Goal: Obtain resource: Download file/media

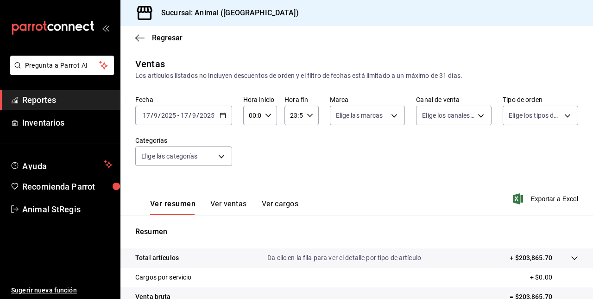
scroll to position [145, 0]
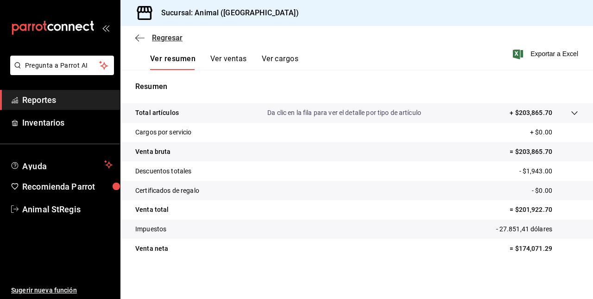
click at [141, 35] on icon "button" at bounding box center [139, 38] width 9 height 8
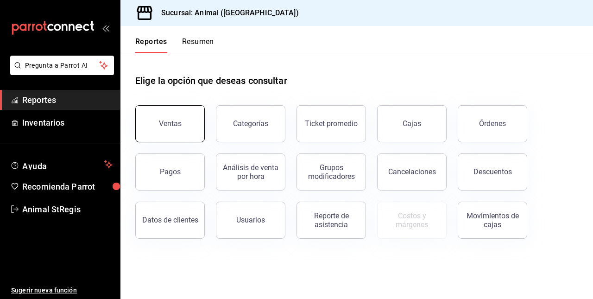
click at [174, 120] on div "Ventas" at bounding box center [170, 123] width 23 height 9
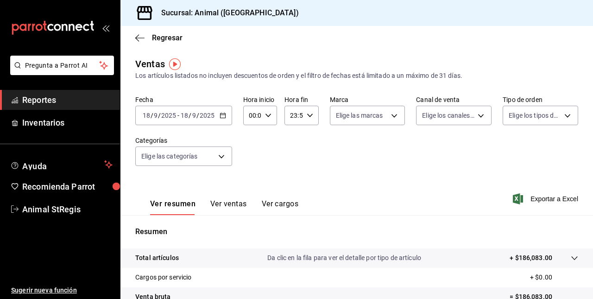
click at [224, 117] on icon "button" at bounding box center [223, 115] width 6 height 6
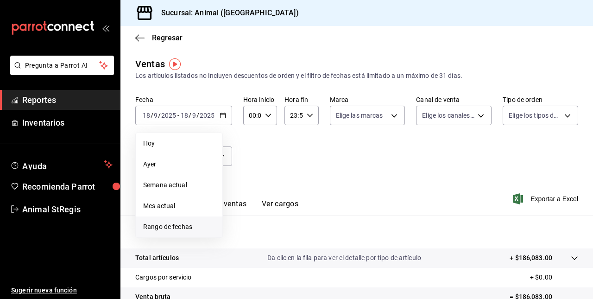
click at [166, 223] on span "Rango de fechas" at bounding box center [179, 227] width 72 height 10
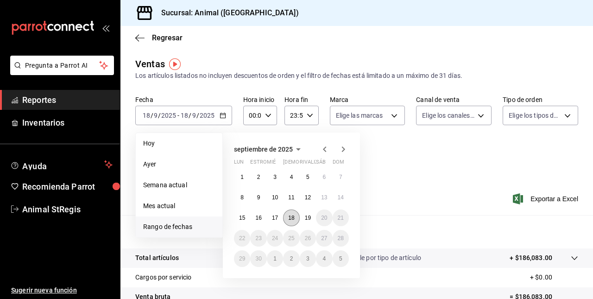
click at [290, 221] on button "18" at bounding box center [291, 217] width 16 height 17
click at [307, 222] on button "19" at bounding box center [308, 217] width 16 height 17
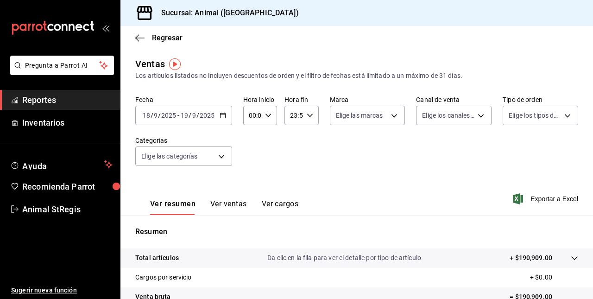
click at [265, 119] on icon "button" at bounding box center [268, 115] width 6 height 6
click at [250, 196] on span "05" at bounding box center [251, 199] width 2 height 7
type input "05:00"
click at [307, 120] on div at bounding box center [296, 149] width 593 height 299
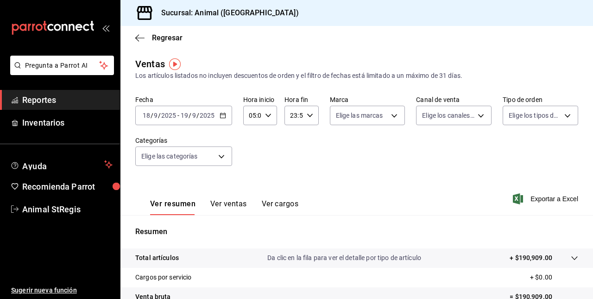
click at [307, 117] on \(Stroke\) "button" at bounding box center [310, 115] width 6 height 3
click at [291, 135] on span "04" at bounding box center [291, 138] width 2 height 7
type input "04:59"
click at [438, 224] on div at bounding box center [296, 149] width 593 height 299
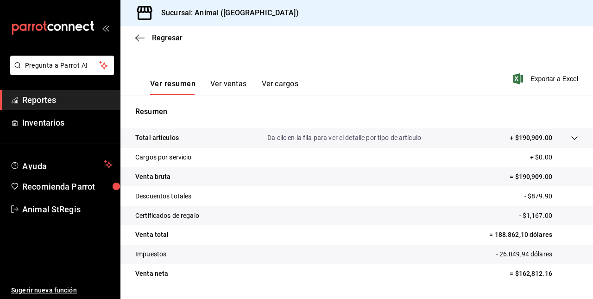
scroll to position [126, 0]
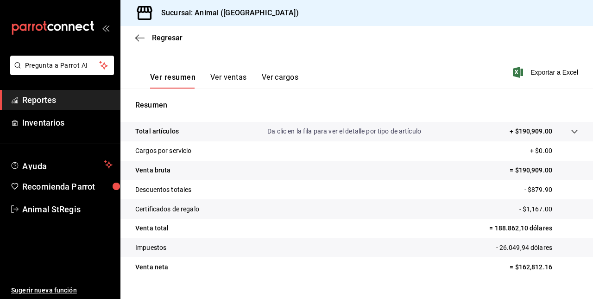
click at [571, 128] on icon at bounding box center [574, 131] width 7 height 7
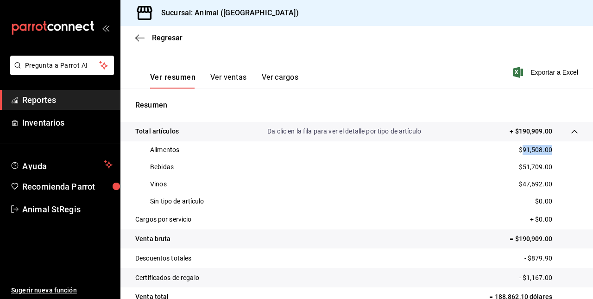
drag, startPoint x: 517, startPoint y: 150, endPoint x: 547, endPoint y: 150, distance: 29.7
click at [547, 150] on div "Alimentos $91,508.00" at bounding box center [356, 149] width 443 height 17
copy p "91,508.00"
click at [547, 150] on div "Alimentos $91,508.00" at bounding box center [356, 149] width 443 height 17
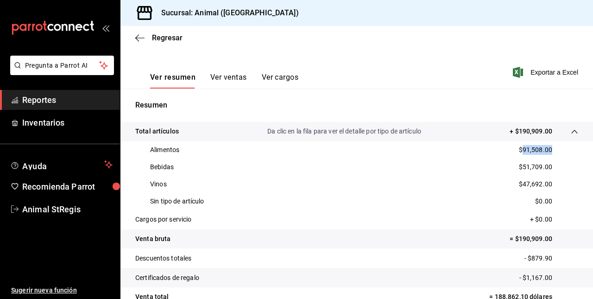
drag, startPoint x: 516, startPoint y: 148, endPoint x: 549, endPoint y: 148, distance: 32.9
click at [549, 148] on div "Alimentos $91,508.00" at bounding box center [356, 149] width 443 height 17
copy p "91,508.00"
drag, startPoint x: 515, startPoint y: 168, endPoint x: 554, endPoint y: 170, distance: 38.9
click at [554, 170] on div "Bebidas $51,709.00" at bounding box center [356, 166] width 443 height 17
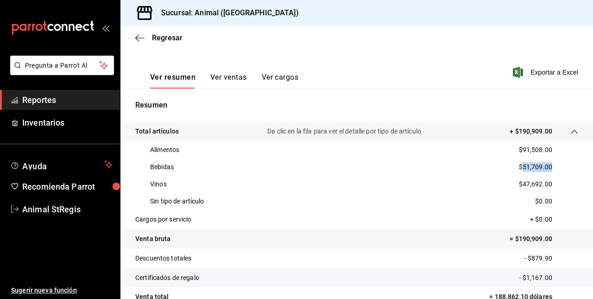
copy p "51,709.00"
drag, startPoint x: 512, startPoint y: 184, endPoint x: 549, endPoint y: 186, distance: 36.6
click at [549, 186] on div "Vinos $47,692.00" at bounding box center [356, 184] width 443 height 17
copy p "$47,692.00"
click at [519, 166] on p "$51,709.00" at bounding box center [535, 167] width 33 height 10
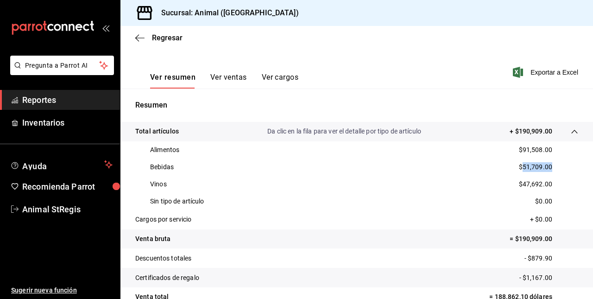
click at [519, 166] on p "$51,709.00" at bounding box center [535, 167] width 33 height 10
copy p "51,709.00"
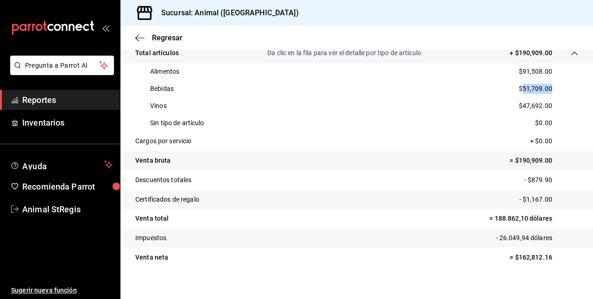
scroll to position [214, 0]
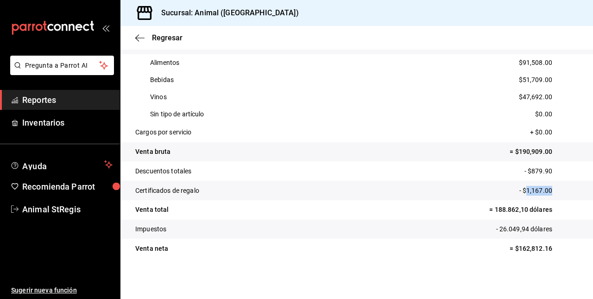
drag, startPoint x: 520, startPoint y: 189, endPoint x: 546, endPoint y: 193, distance: 26.2
click at [546, 193] on p "- $1,167.00" at bounding box center [548, 191] width 59 height 10
copy p "1,167.00"
drag, startPoint x: 524, startPoint y: 169, endPoint x: 548, endPoint y: 171, distance: 23.3
click at [548, 171] on p "- $879.90" at bounding box center [551, 171] width 54 height 10
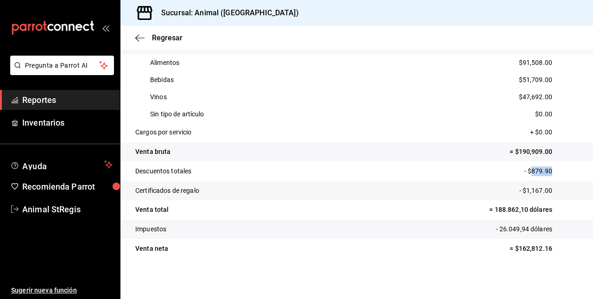
copy p "879.90"
click at [143, 38] on icon "button" at bounding box center [139, 38] width 9 height 8
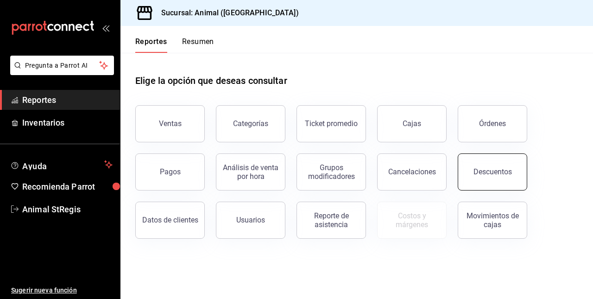
click at [501, 164] on button "Descuentos" at bounding box center [492, 171] width 69 height 37
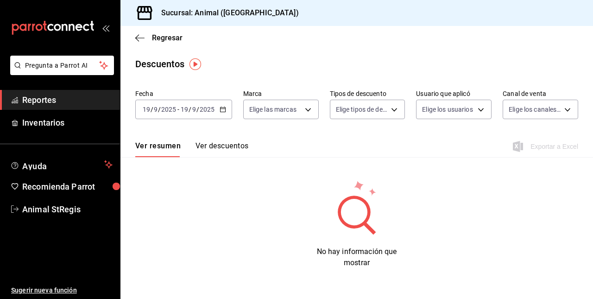
click at [221, 112] on \(Stroke\) "button" at bounding box center [223, 109] width 6 height 5
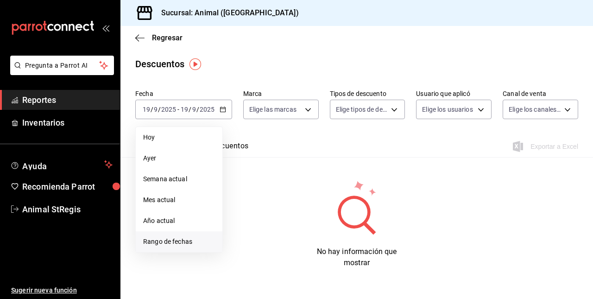
click at [168, 240] on span "Rango de fechas" at bounding box center [179, 242] width 72 height 10
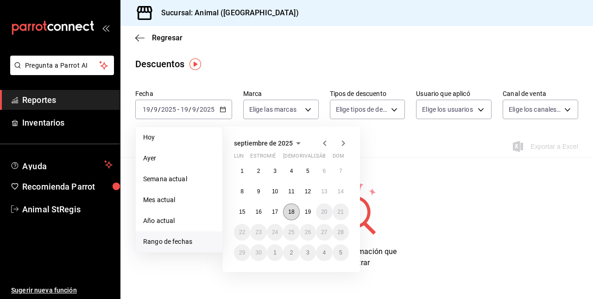
click at [292, 209] on abbr "18" at bounding box center [291, 211] width 6 height 6
click at [305, 210] on abbr "19" at bounding box center [308, 211] width 6 height 6
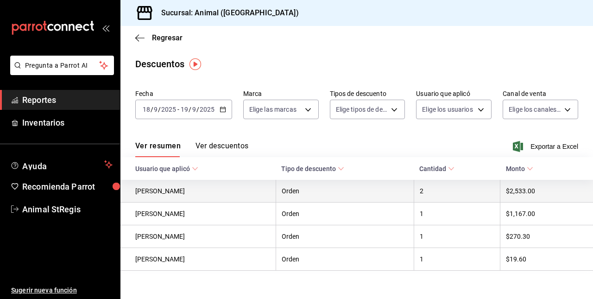
scroll to position [10, 0]
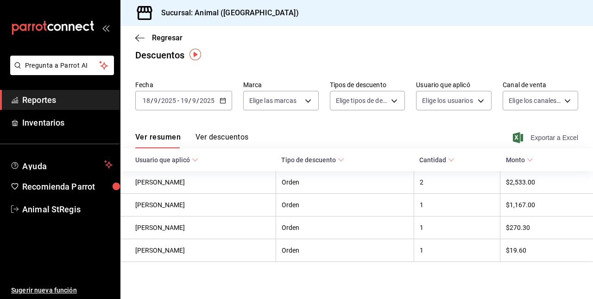
click at [557, 134] on font "Exportar a Excel" at bounding box center [554, 137] width 48 height 7
click at [136, 37] on icon "button" at bounding box center [137, 37] width 4 height 7
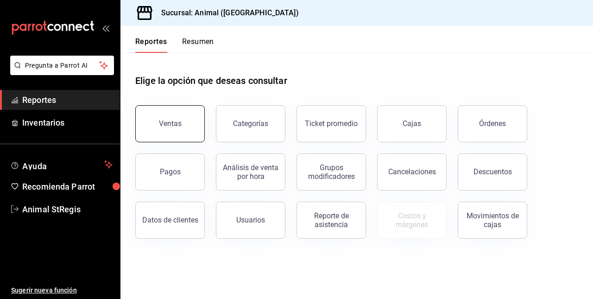
click at [185, 138] on button "Ventas" at bounding box center [169, 123] width 69 height 37
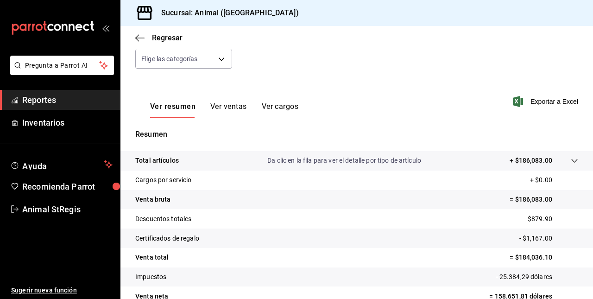
scroll to position [145, 0]
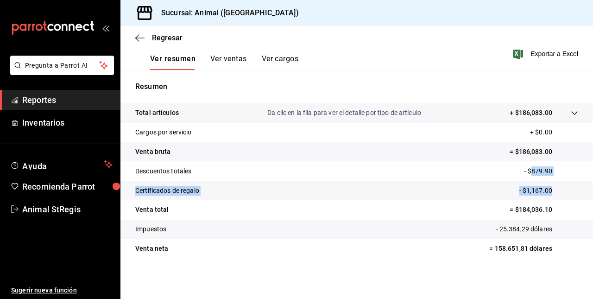
drag, startPoint x: 525, startPoint y: 173, endPoint x: 546, endPoint y: 193, distance: 28.5
click at [546, 193] on tbody "Total artículos Da clic en la fila para ver el detalle por tipo de artículo + $…" at bounding box center [356, 180] width 473 height 155
drag, startPoint x: 133, startPoint y: 41, endPoint x: 142, endPoint y: 40, distance: 9.3
click at [142, 40] on div "Regresar" at bounding box center [356, 38] width 473 height 24
click at [142, 40] on icon "button" at bounding box center [139, 38] width 9 height 8
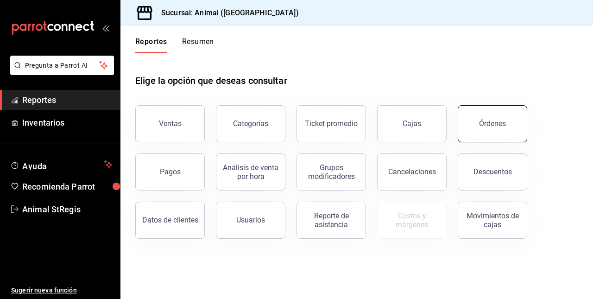
click at [491, 118] on button "Órdenes" at bounding box center [492, 123] width 69 height 37
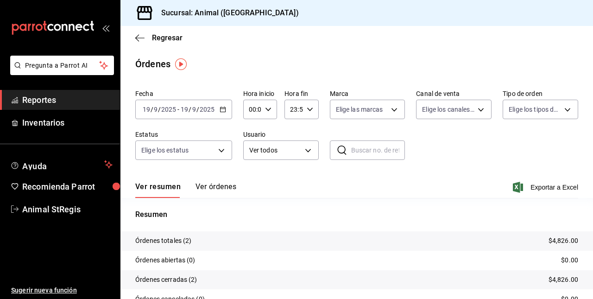
click at [221, 107] on \(Stroke\) "button" at bounding box center [223, 109] width 6 height 5
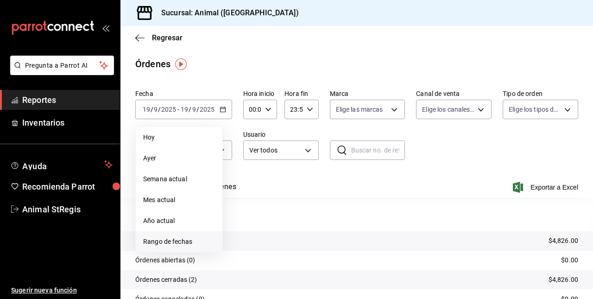
click at [163, 241] on span "Rango de fechas" at bounding box center [179, 242] width 72 height 10
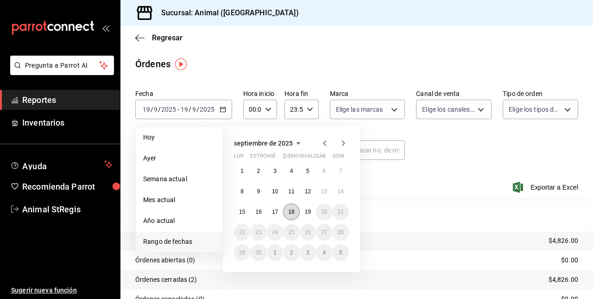
click at [295, 214] on button "18" at bounding box center [291, 211] width 16 height 17
click at [309, 212] on abbr "19" at bounding box center [308, 211] width 6 height 6
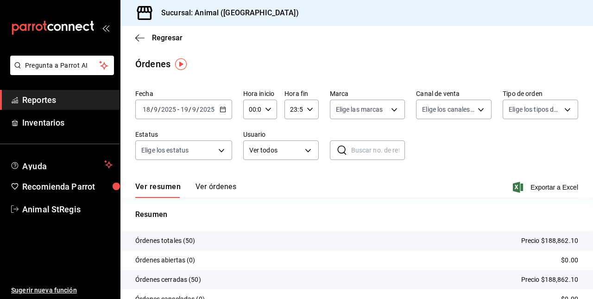
click at [266, 110] on \(Stroke\) "button" at bounding box center [268, 108] width 6 height 3
click at [249, 146] on button "05" at bounding box center [250, 152] width 13 height 19
type input "05:00"
click at [309, 109] on div at bounding box center [296, 149] width 593 height 299
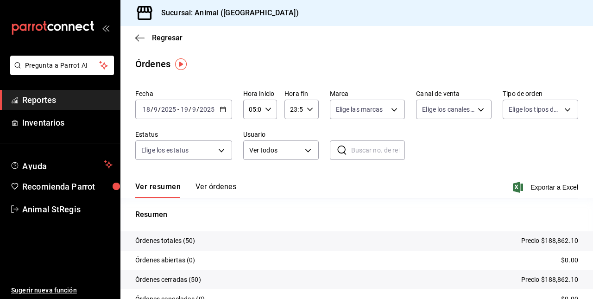
click at [309, 109] on \(Stroke\) "button" at bounding box center [310, 108] width 6 height 3
click at [290, 167] on span "05" at bounding box center [291, 166] width 2 height 7
click at [291, 144] on span "04" at bounding box center [291, 143] width 2 height 7
type input "04:59"
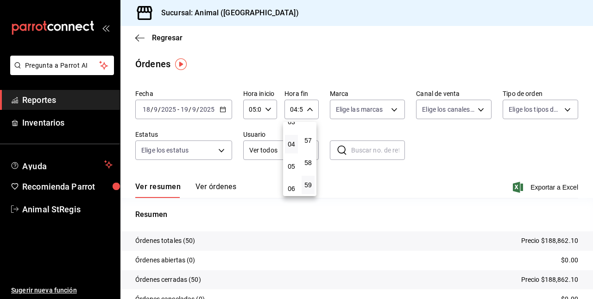
click at [549, 187] on div at bounding box center [296, 149] width 593 height 299
click at [543, 189] on font "Exportar a Excel" at bounding box center [554, 186] width 48 height 7
click at [544, 186] on font "Exportar a Excel" at bounding box center [554, 186] width 48 height 7
